Goal: Find specific page/section: Find specific page/section

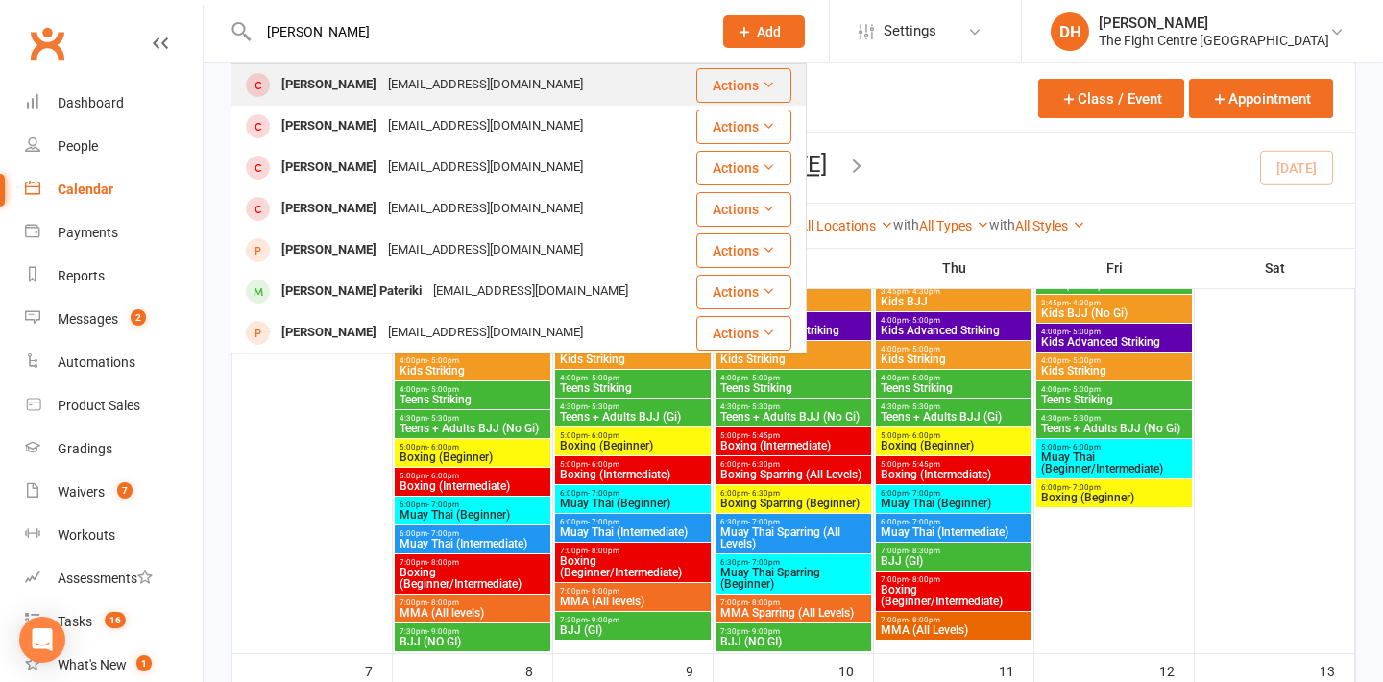
type input "[PERSON_NAME]"
click at [480, 91] on div "[EMAIL_ADDRESS][DOMAIN_NAME]" at bounding box center [485, 85] width 207 height 28
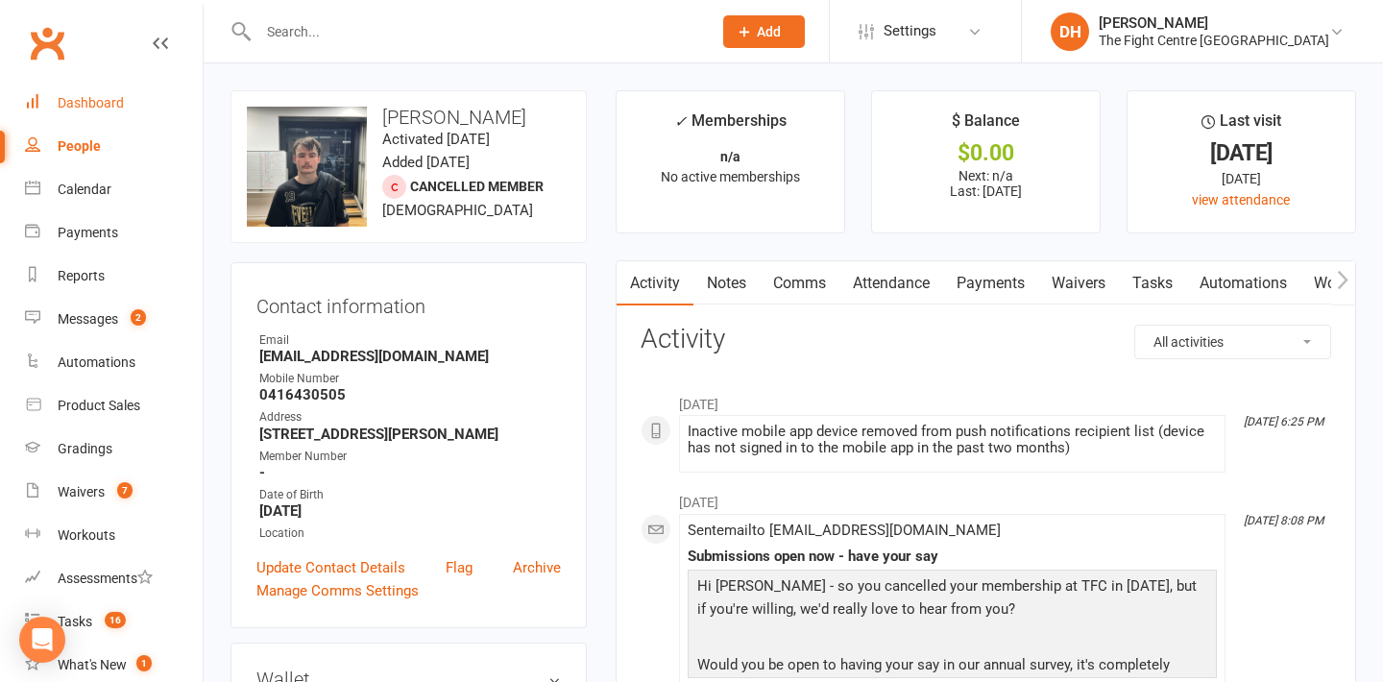
click at [106, 96] on div "Dashboard" at bounding box center [91, 102] width 66 height 15
